Goal: Find specific page/section: Find specific page/section

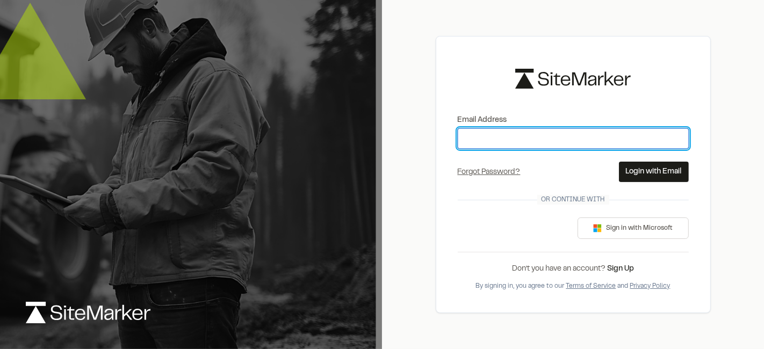
click at [527, 142] on input "Email Address" at bounding box center [573, 138] width 231 height 20
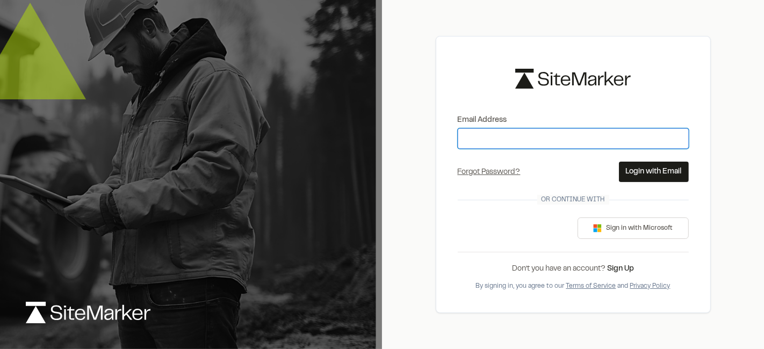
type input "**********"
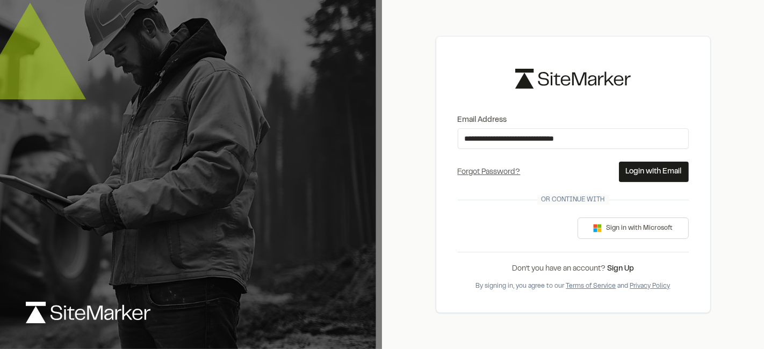
click at [635, 174] on button "Login with Email" at bounding box center [654, 172] width 70 height 20
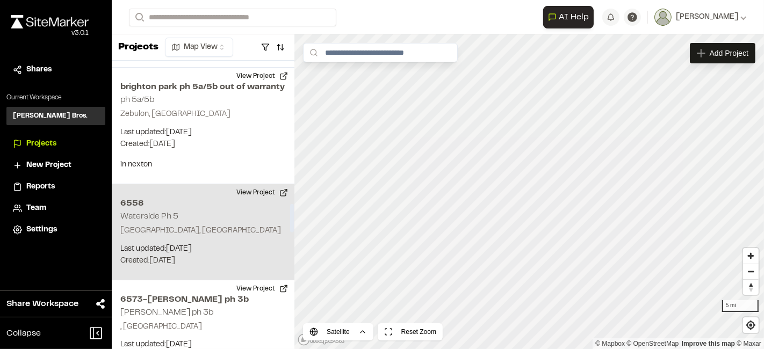
scroll to position [1491, 0]
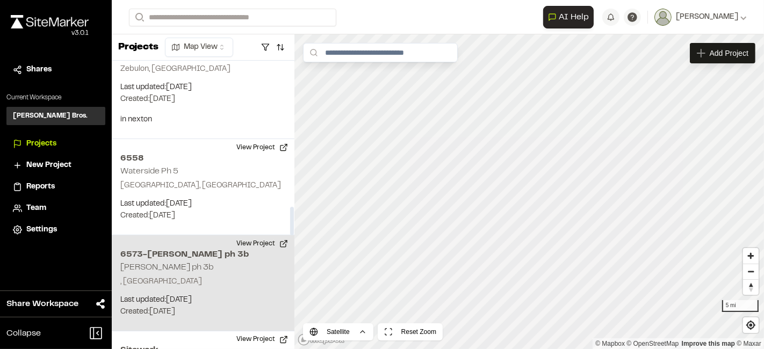
click at [203, 248] on h2 "6573-[PERSON_NAME] ph 3b" at bounding box center [202, 254] width 165 height 13
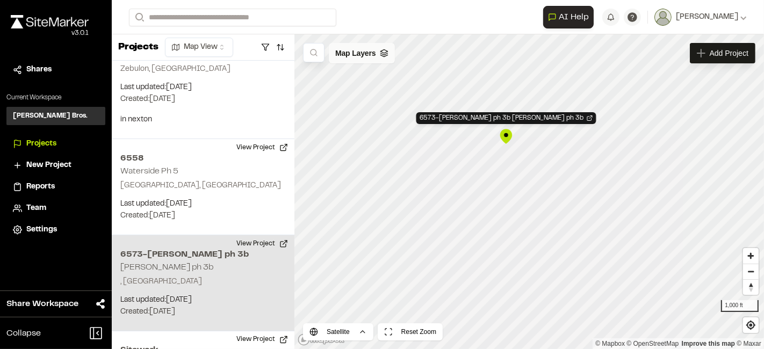
click at [379, 60] on div "Map Layers" at bounding box center [362, 53] width 66 height 20
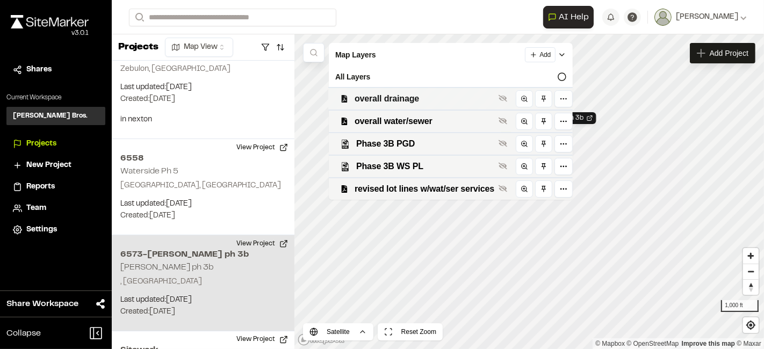
click at [389, 96] on span "overall drainage" at bounding box center [424, 98] width 140 height 13
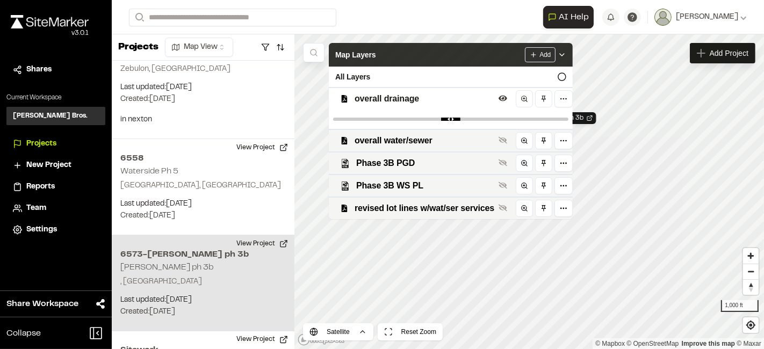
click at [560, 55] on icon at bounding box center [561, 54] width 9 height 9
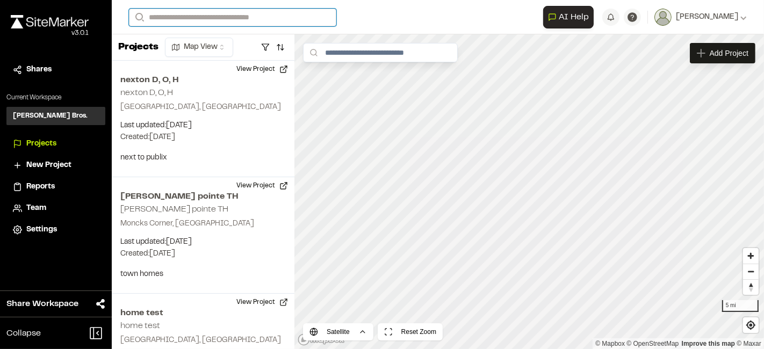
click at [258, 10] on input "Search" at bounding box center [232, 18] width 207 height 18
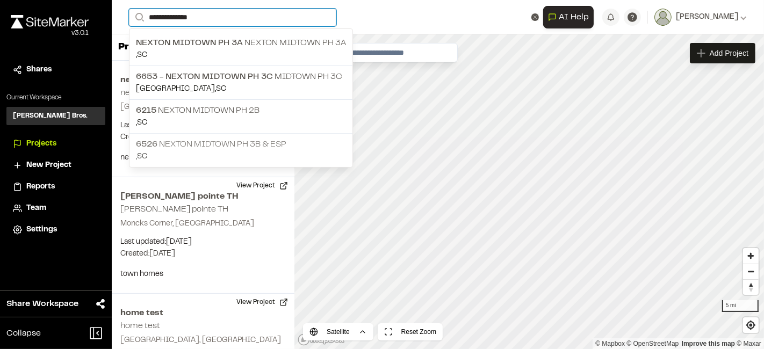
type input "**********"
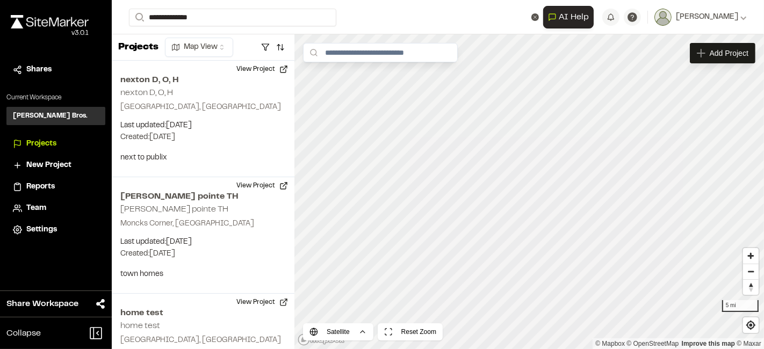
click at [265, 138] on p "6526 Nexton Midtown Ph 3B & ESP" at bounding box center [241, 144] width 210 height 13
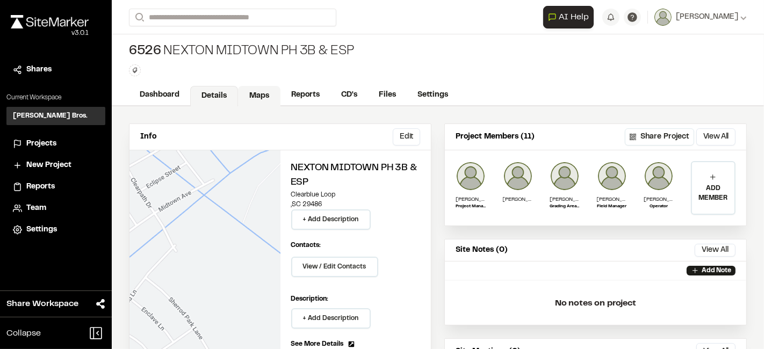
click at [260, 99] on link "Maps" at bounding box center [259, 96] width 42 height 20
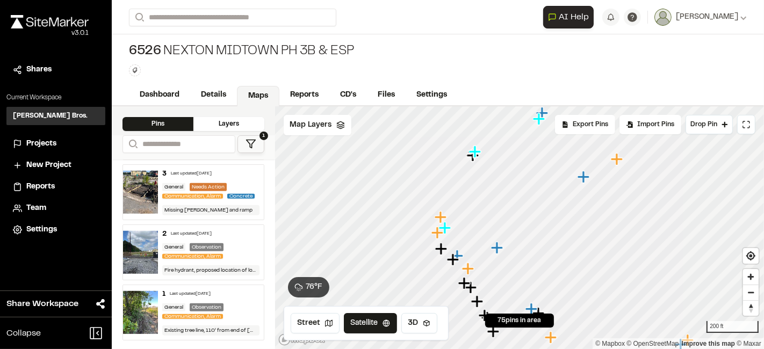
scroll to position [4413, 0]
